Goal: Task Accomplishment & Management: Use online tool/utility

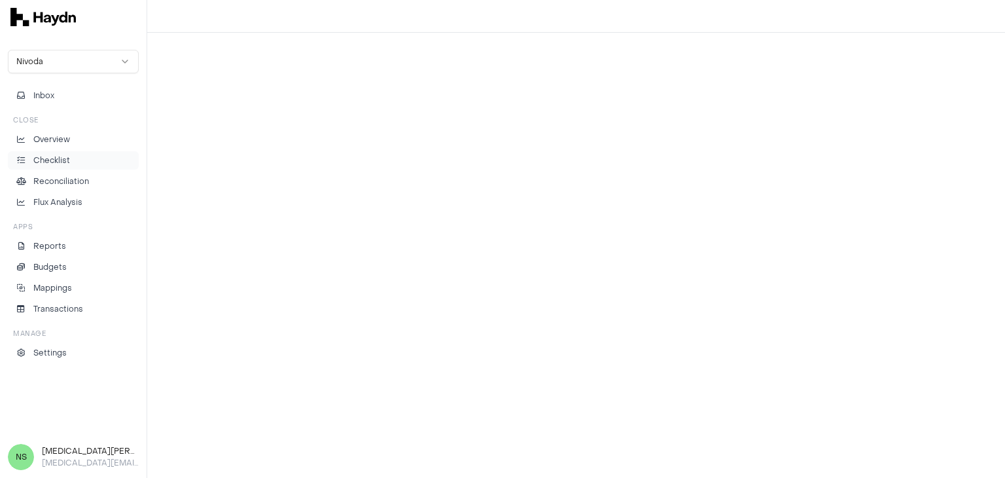
click at [88, 162] on li "Checklist" at bounding box center [73, 160] width 119 height 12
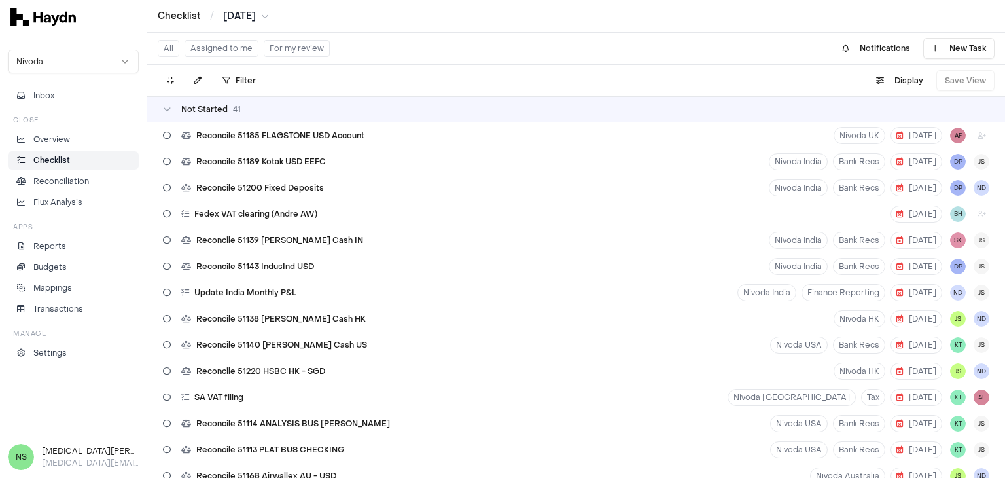
click at [243, 50] on button "Assigned to me" at bounding box center [221, 48] width 74 height 17
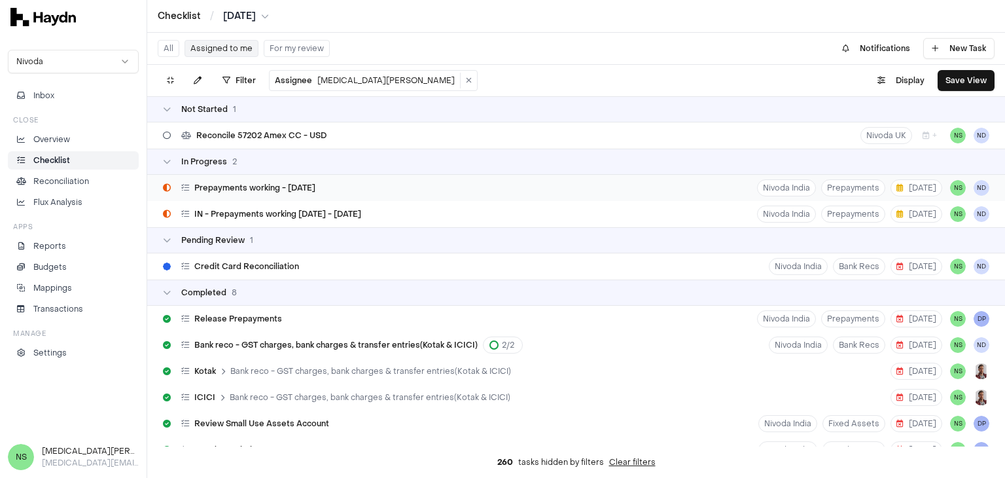
click at [360, 190] on div "Prepayments working - [DATE] Nivoda India Prepayments [DATE] NS [GEOGRAPHIC_DAT…" at bounding box center [576, 188] width 858 height 26
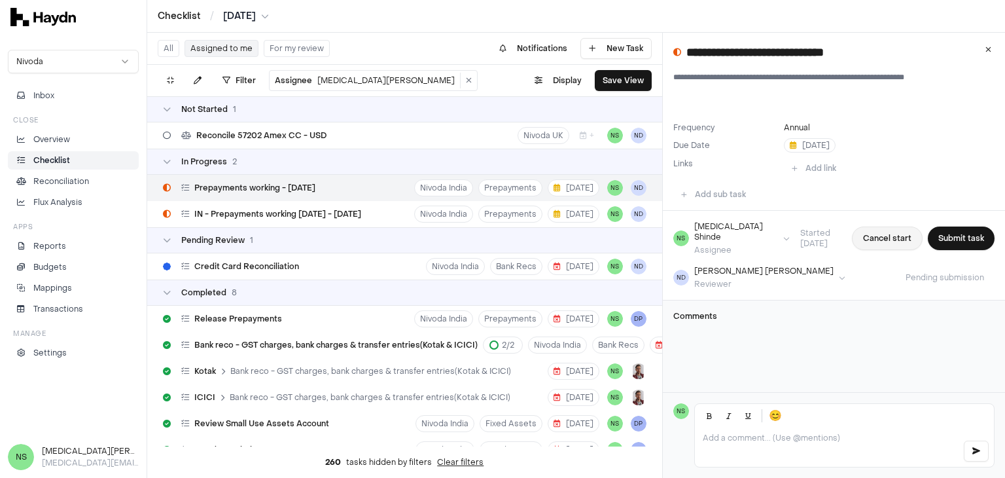
click at [875, 239] on button "Cancel start" at bounding box center [887, 238] width 71 height 24
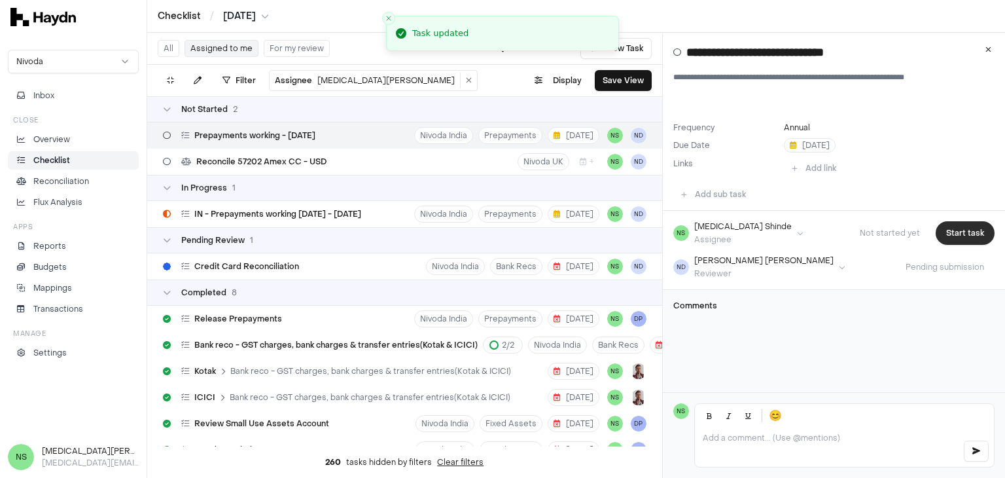
click at [955, 228] on button "Start task" at bounding box center [965, 233] width 59 height 24
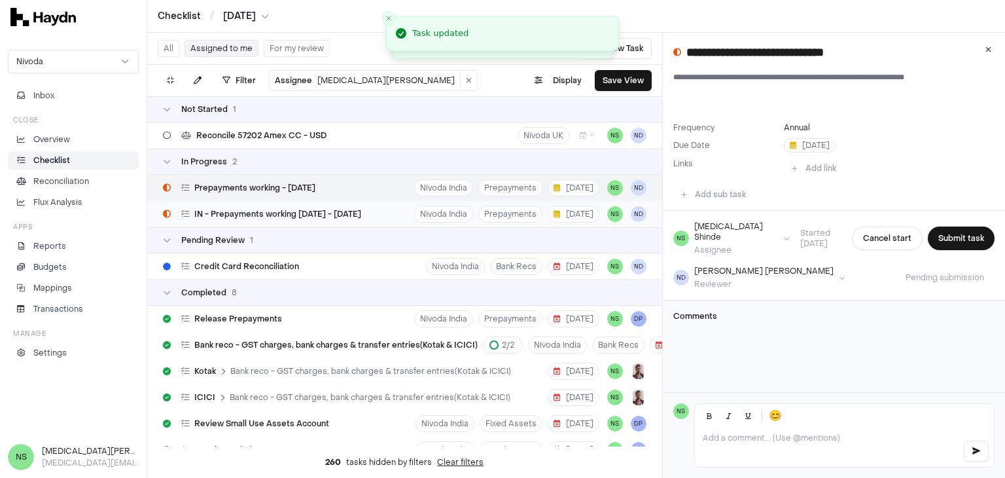
click at [338, 210] on span "IN - Prepayments working [DATE] - [DATE]" at bounding box center [277, 214] width 167 height 10
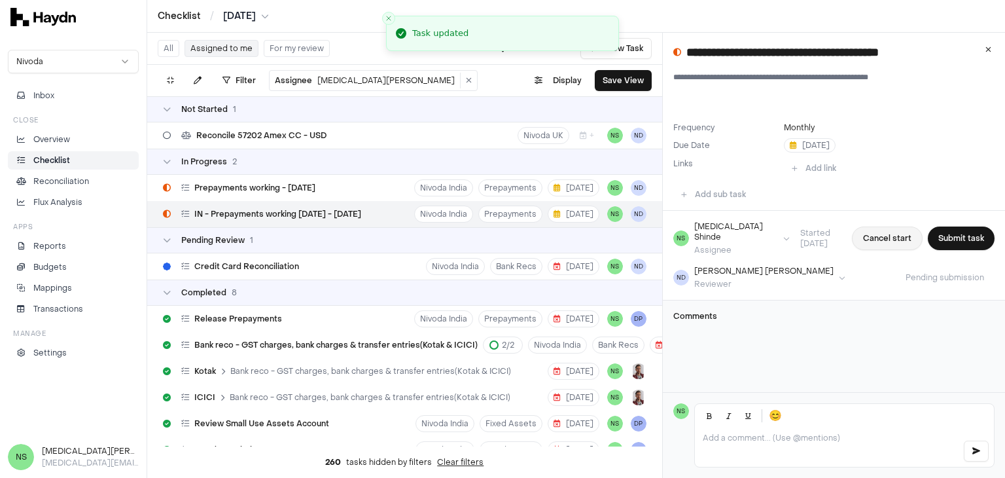
click at [890, 236] on button "Cancel start" at bounding box center [887, 238] width 71 height 24
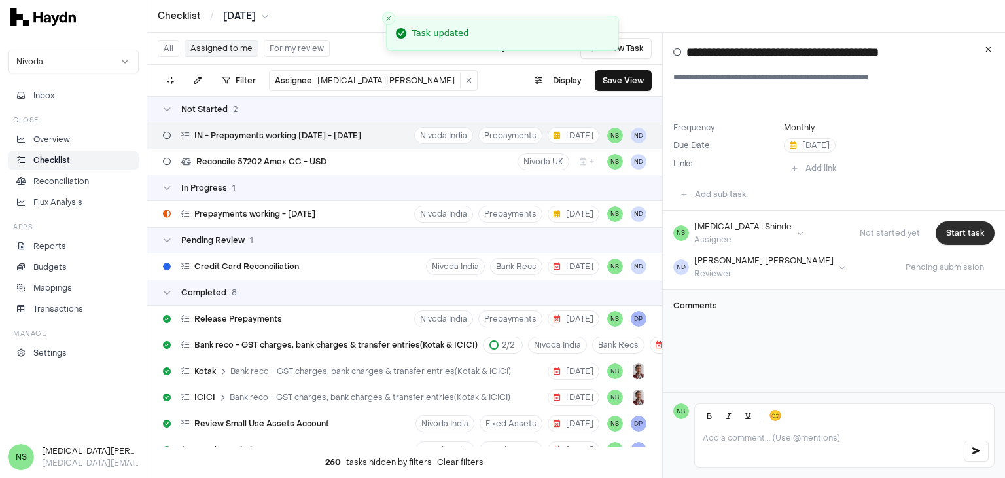
click at [942, 234] on button "Start task" at bounding box center [965, 233] width 59 height 24
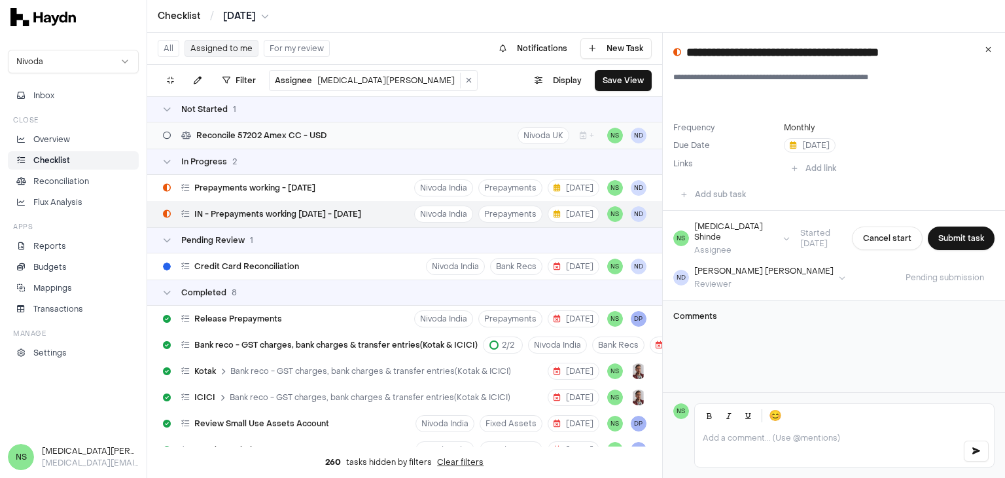
click at [269, 136] on span "Reconcile 57202 Amex CC - USD" at bounding box center [261, 135] width 130 height 10
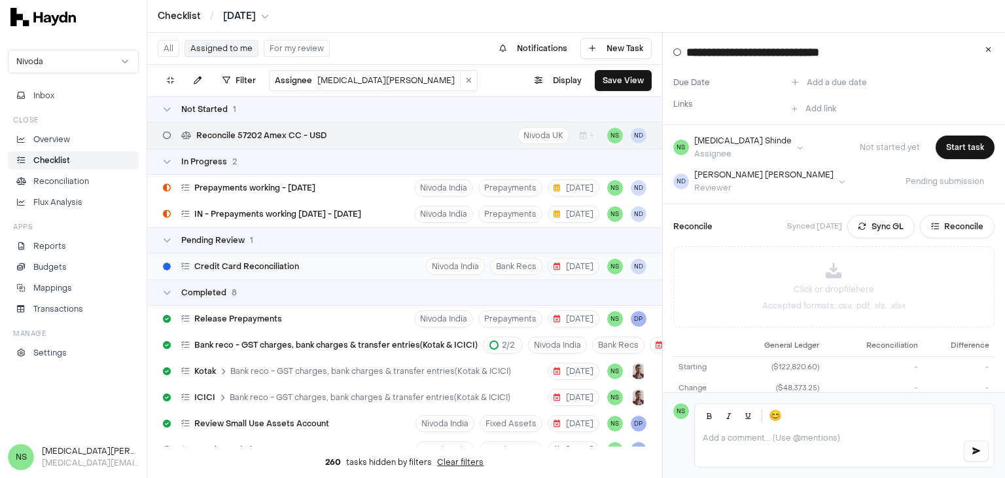
click at [330, 265] on div "Credit Card Reconciliation Nivoda India Bank Recs [DATE] NS ND" at bounding box center [404, 266] width 515 height 26
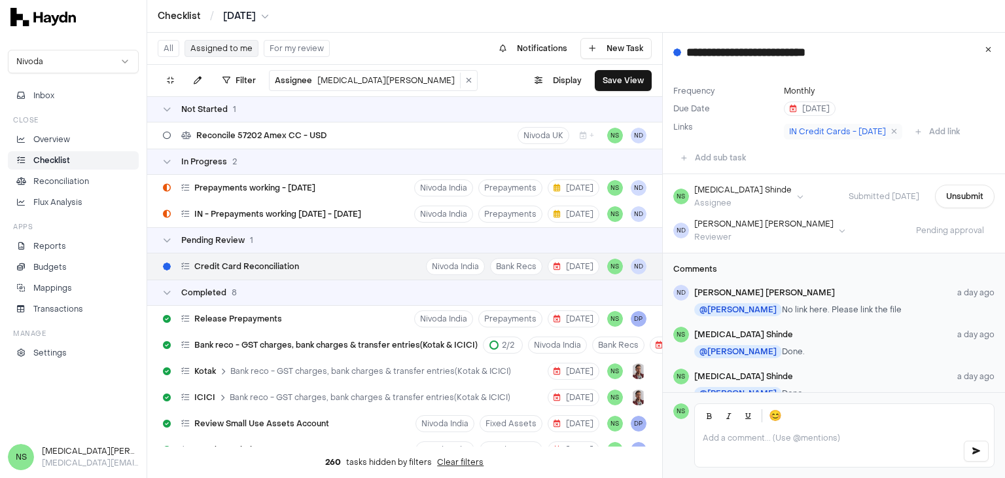
scroll to position [69, 0]
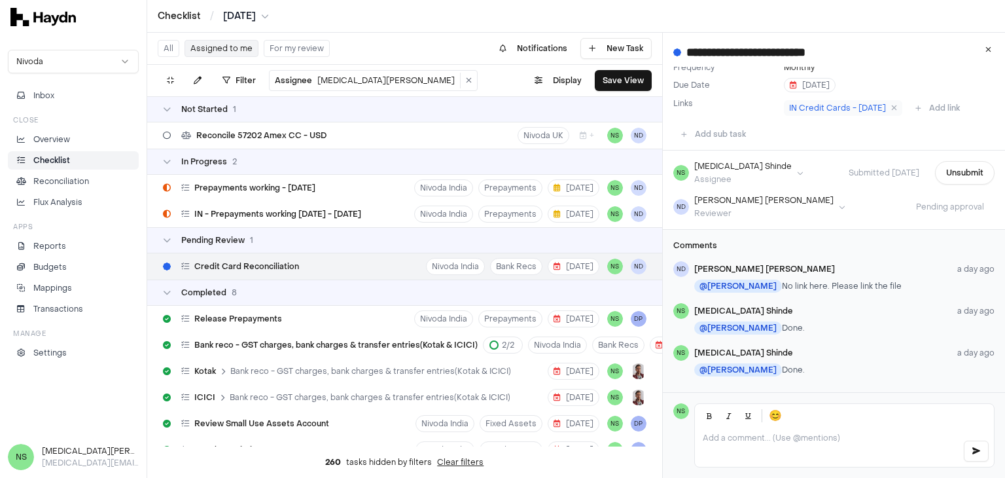
click at [795, 363] on p "@ [PERSON_NAME] Done." at bounding box center [844, 369] width 300 height 13
drag, startPoint x: 765, startPoint y: 359, endPoint x: 789, endPoint y: 374, distance: 28.2
click at [789, 374] on div "Comments ND [PERSON_NAME] a day ago @ [PERSON_NAME] No link here. Please link t…" at bounding box center [834, 311] width 342 height 162
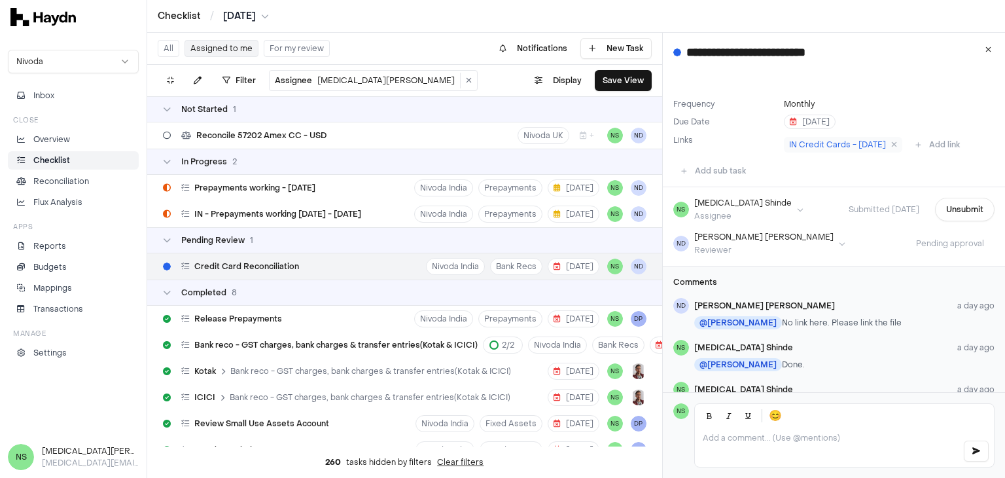
scroll to position [0, 0]
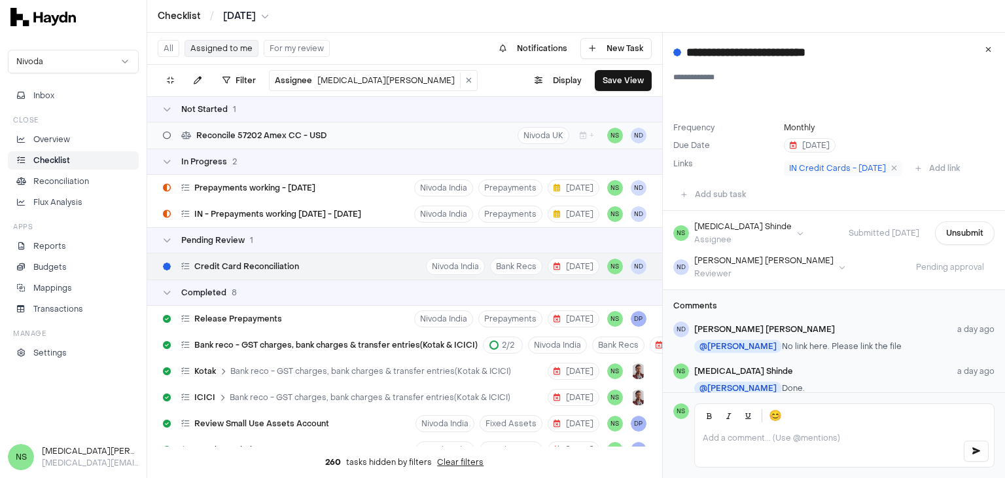
click at [372, 132] on div "Reconcile 57202 Amex CC - USD Nivoda UK + NS ND" at bounding box center [404, 135] width 515 height 26
type input "**********"
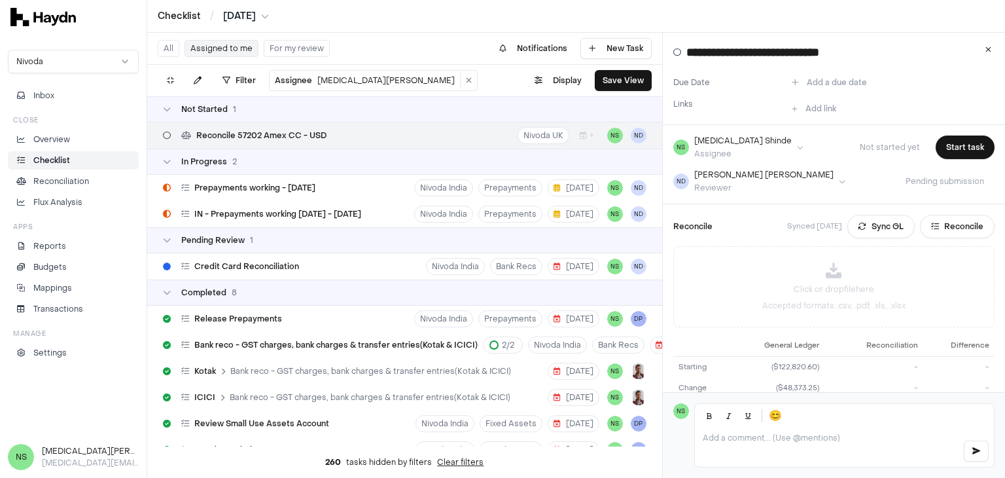
drag, startPoint x: 785, startPoint y: 53, endPoint x: 910, endPoint y: 74, distance: 126.7
click at [910, 74] on div "**********" at bounding box center [834, 253] width 342 height 441
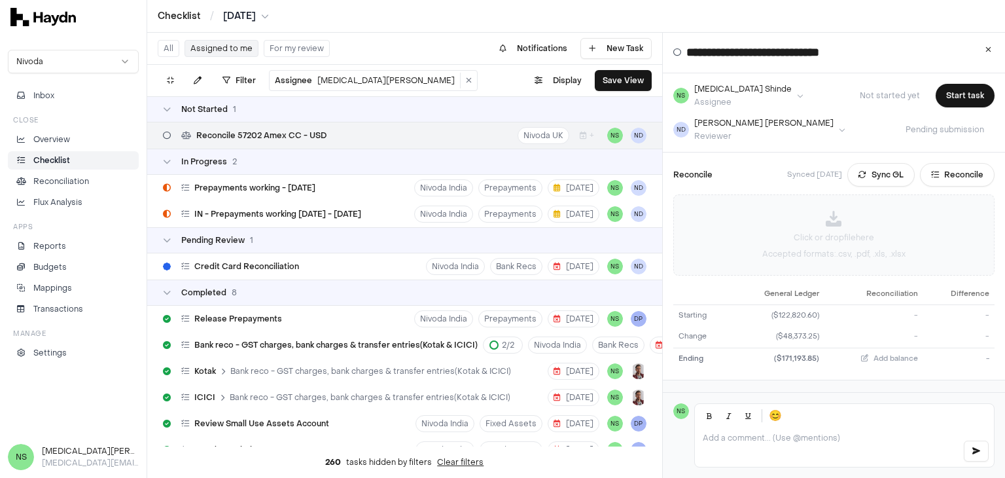
scroll to position [90, 0]
